Goal: Task Accomplishment & Management: Manage account settings

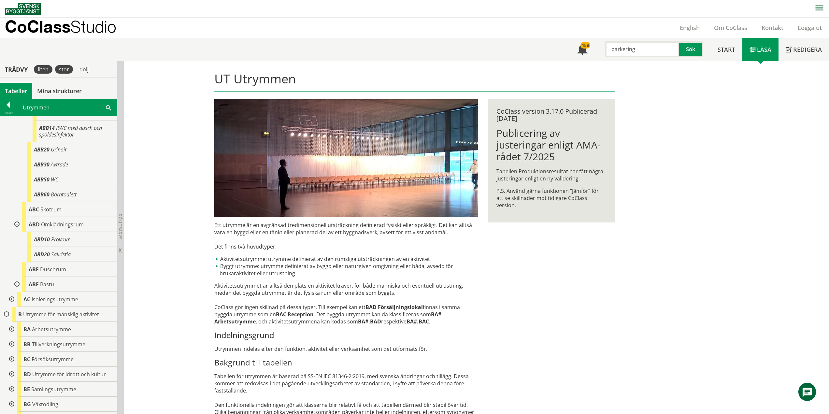
click at [71, 71] on div "stor" at bounding box center [64, 69] width 18 height 8
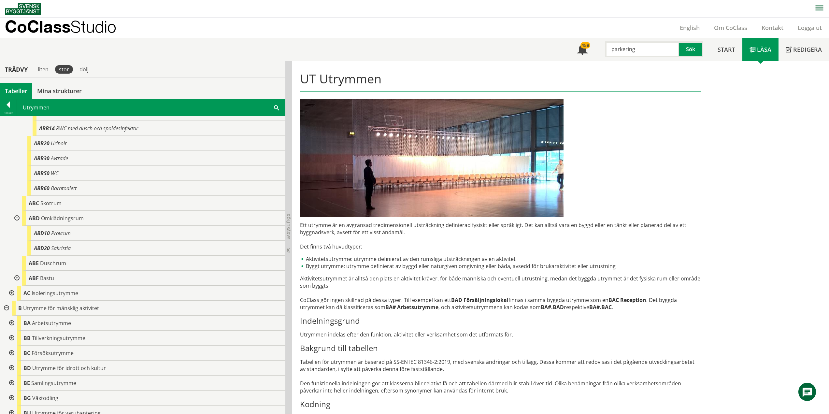
scroll to position [131, 0]
click at [18, 277] on div at bounding box center [16, 277] width 12 height 15
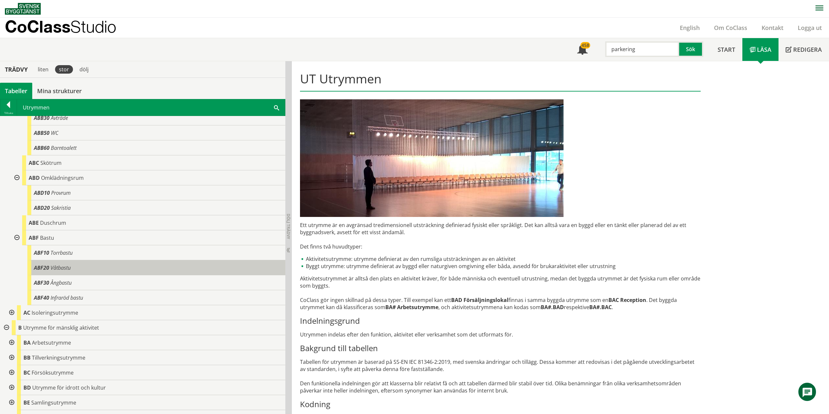
scroll to position [261, 0]
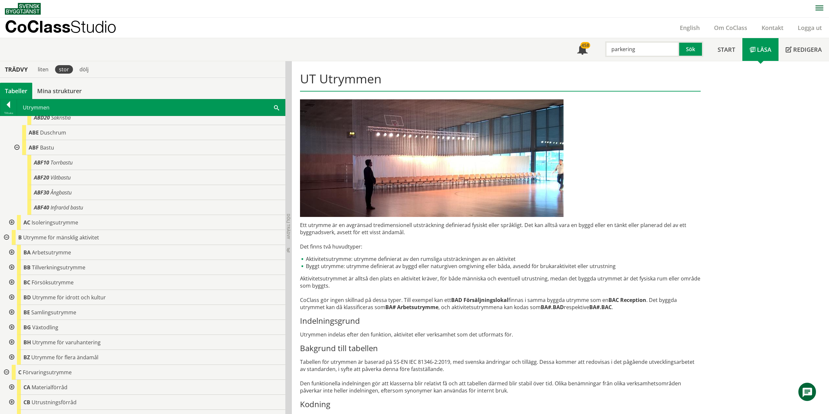
click at [10, 220] on div at bounding box center [11, 222] width 12 height 15
click at [10, 284] on div at bounding box center [11, 282] width 12 height 15
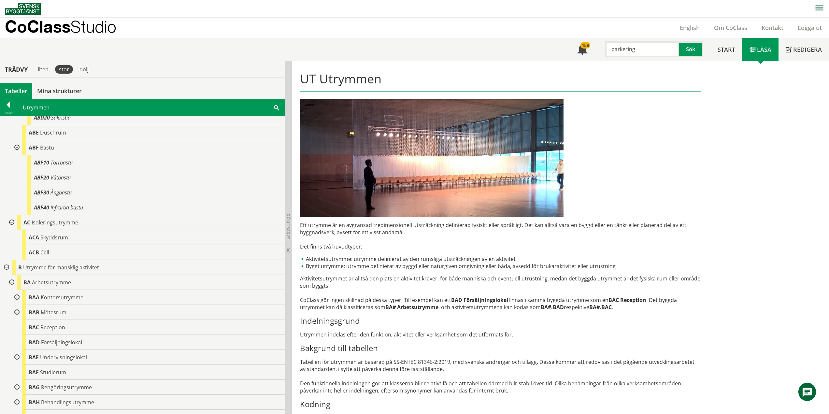
click at [18, 298] on div at bounding box center [16, 297] width 12 height 15
click at [20, 326] on div at bounding box center [22, 327] width 12 height 15
click at [18, 356] on div at bounding box center [16, 357] width 12 height 15
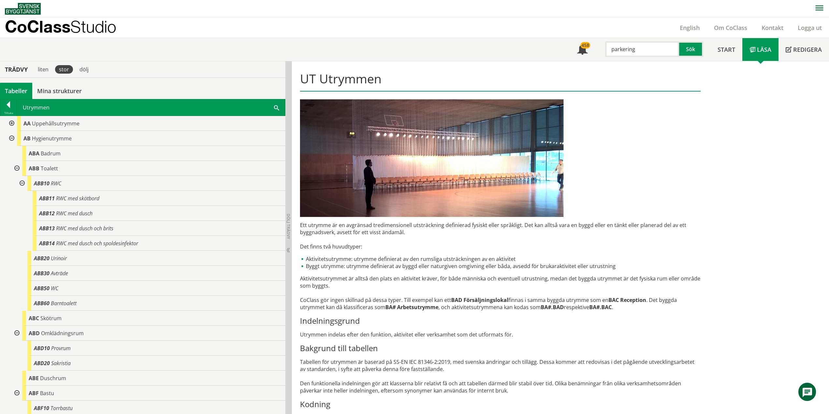
scroll to position [0, 0]
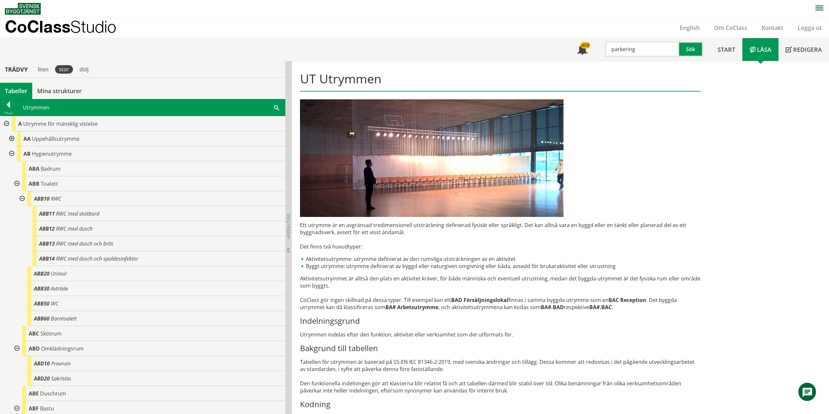
click at [11, 137] on div at bounding box center [11, 138] width 12 height 15
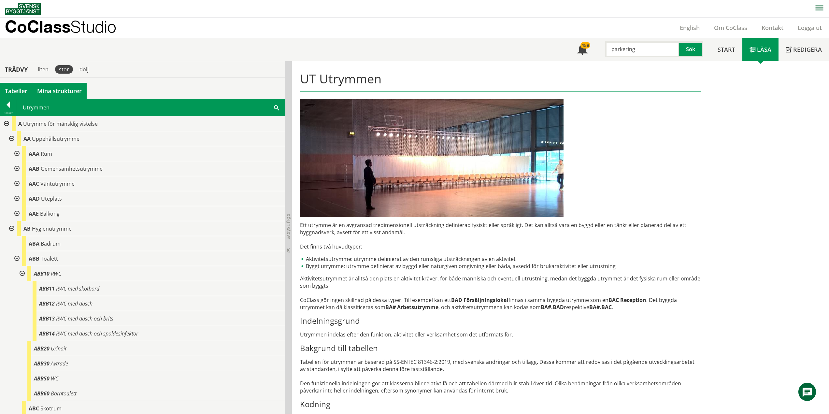
click at [75, 92] on link "Mina strukturer" at bounding box center [59, 91] width 54 height 16
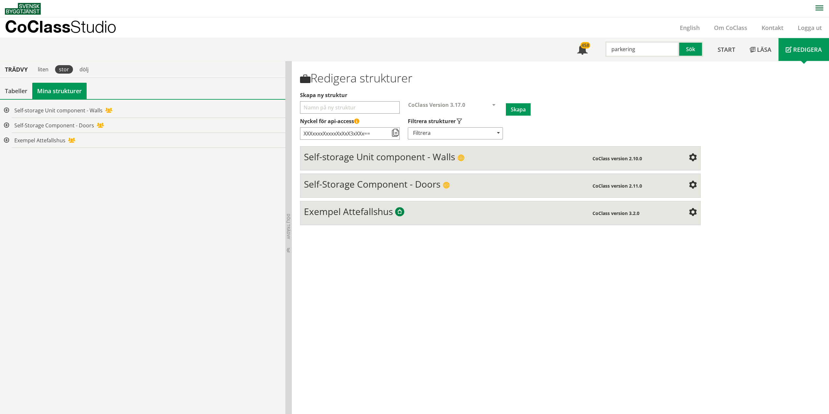
click at [347, 107] on input "Skapa ny struktur" at bounding box center [350, 107] width 100 height 12
type input "Utrymmen"
click at [498, 134] on span at bounding box center [498, 133] width 5 height 5
click at [521, 110] on button "Skapa" at bounding box center [518, 109] width 25 height 12
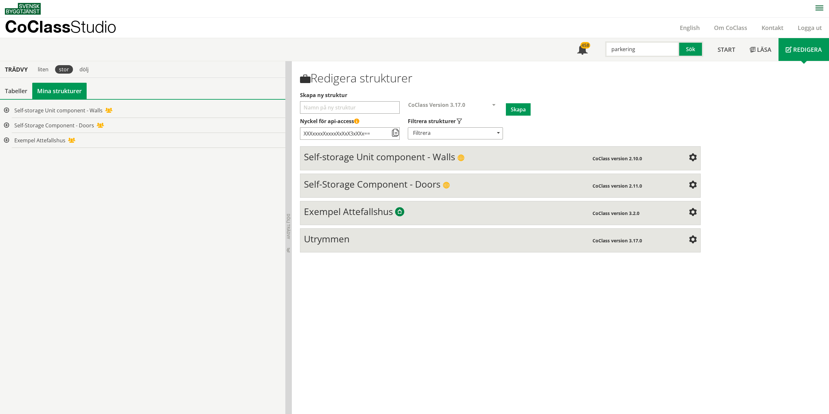
click at [505, 243] on div "Utrymmen" at bounding box center [448, 239] width 289 height 13
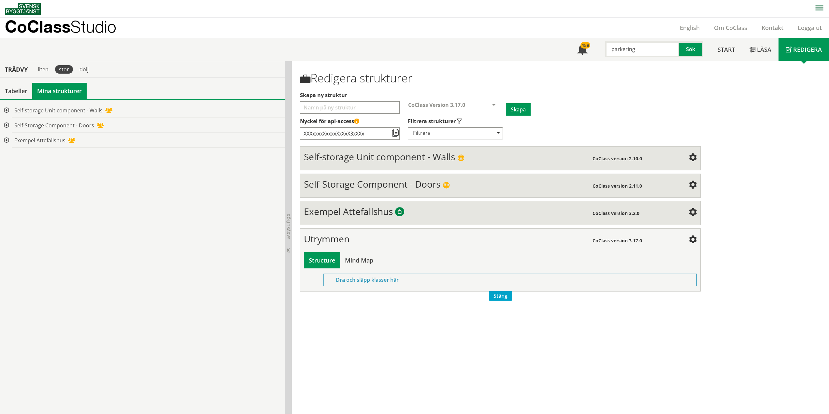
click at [19, 71] on div "Trädvy" at bounding box center [16, 69] width 30 height 7
click at [20, 94] on div "Tabeller" at bounding box center [16, 91] width 32 height 16
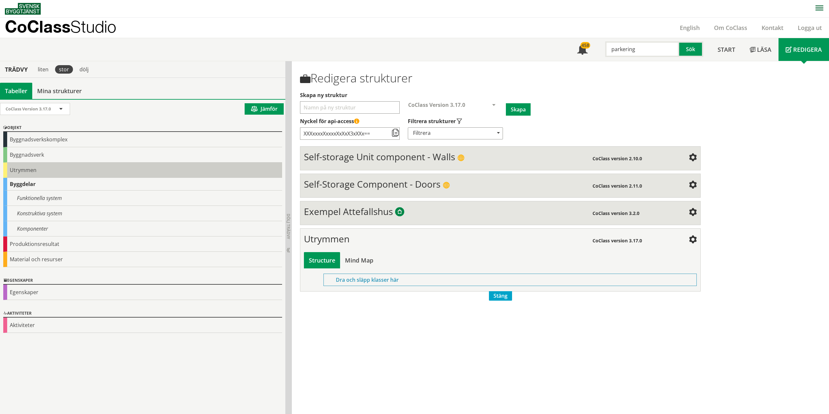
click at [22, 170] on div "Utrymmen" at bounding box center [142, 170] width 279 height 15
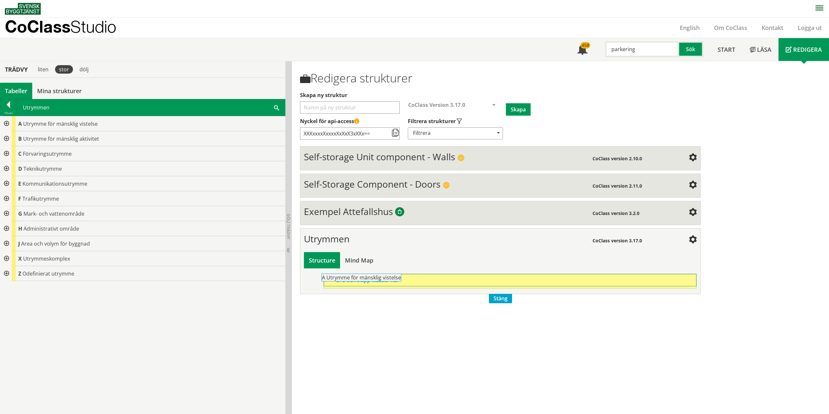
drag, startPoint x: 51, startPoint y: 123, endPoint x: 373, endPoint y: 281, distance: 358.0
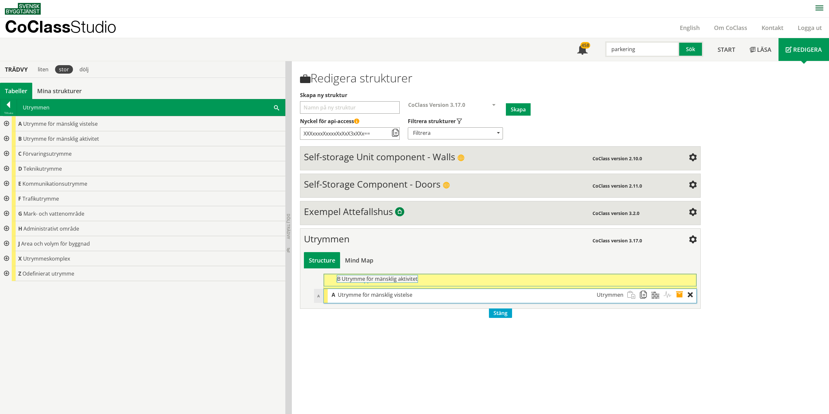
drag, startPoint x: 84, startPoint y: 140, endPoint x: 421, endPoint y: 283, distance: 366.3
click at [421, 283] on div "Trädvy liten stor [GEOGRAPHIC_DATA] Tabeller Mina strukturer CoClass Version 3.…" at bounding box center [414, 237] width 829 height 353
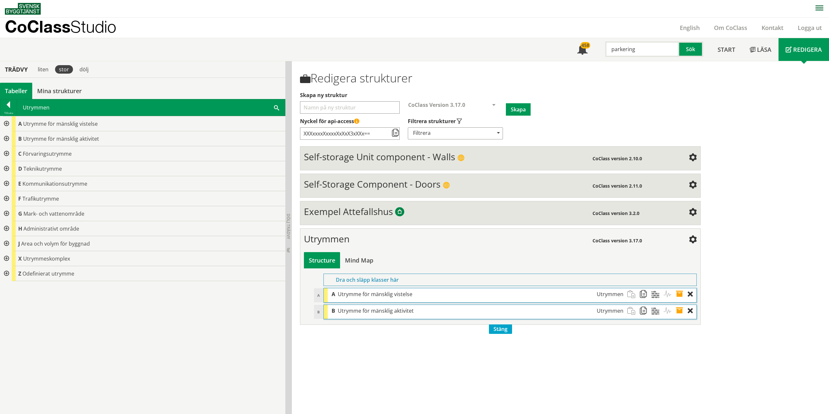
click at [630, 296] on span at bounding box center [634, 294] width 12 height 12
click at [631, 311] on span at bounding box center [634, 311] width 12 height 12
click at [644, 295] on span at bounding box center [646, 294] width 12 height 12
click at [657, 312] on span at bounding box center [658, 311] width 12 height 12
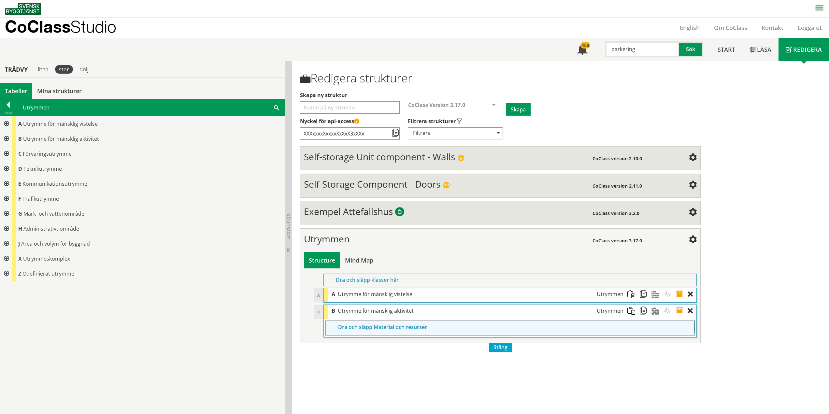
click at [499, 344] on span "Stäng" at bounding box center [500, 347] width 23 height 9
